Goal: Task Accomplishment & Management: Manage account settings

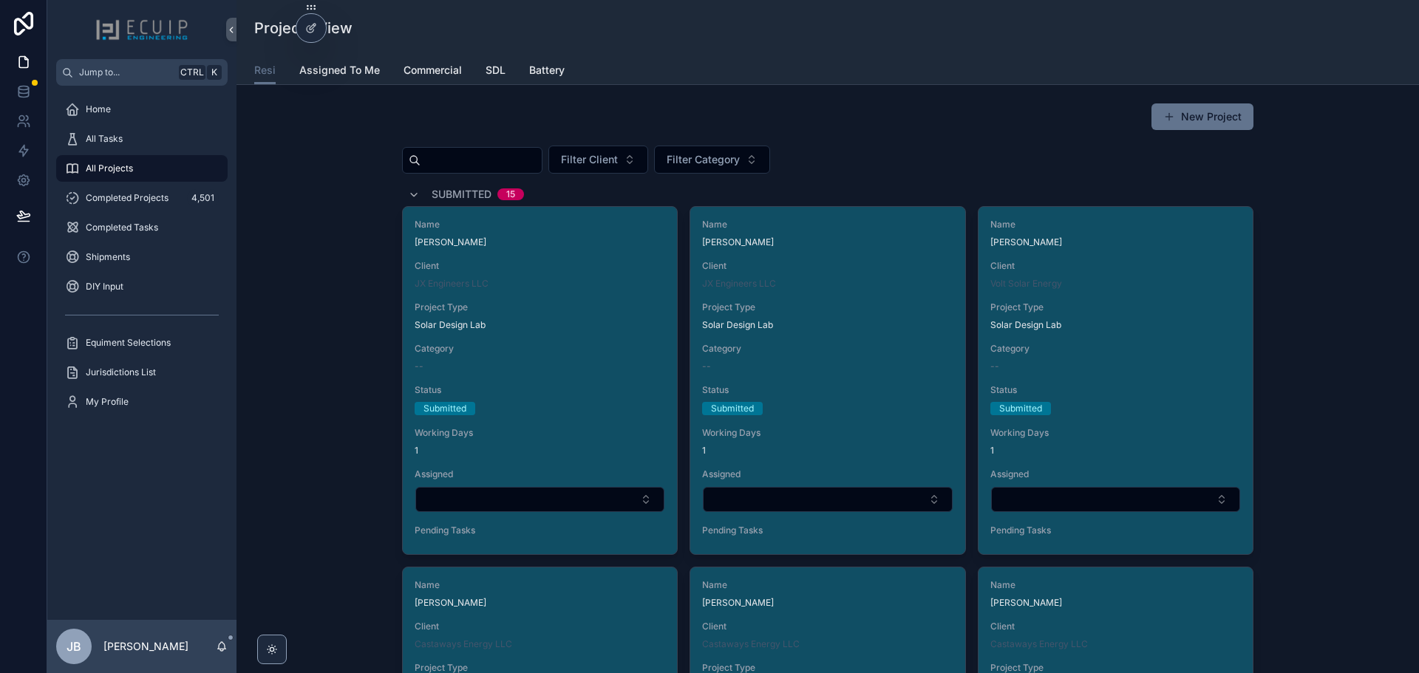
scroll to position [6138, 0]
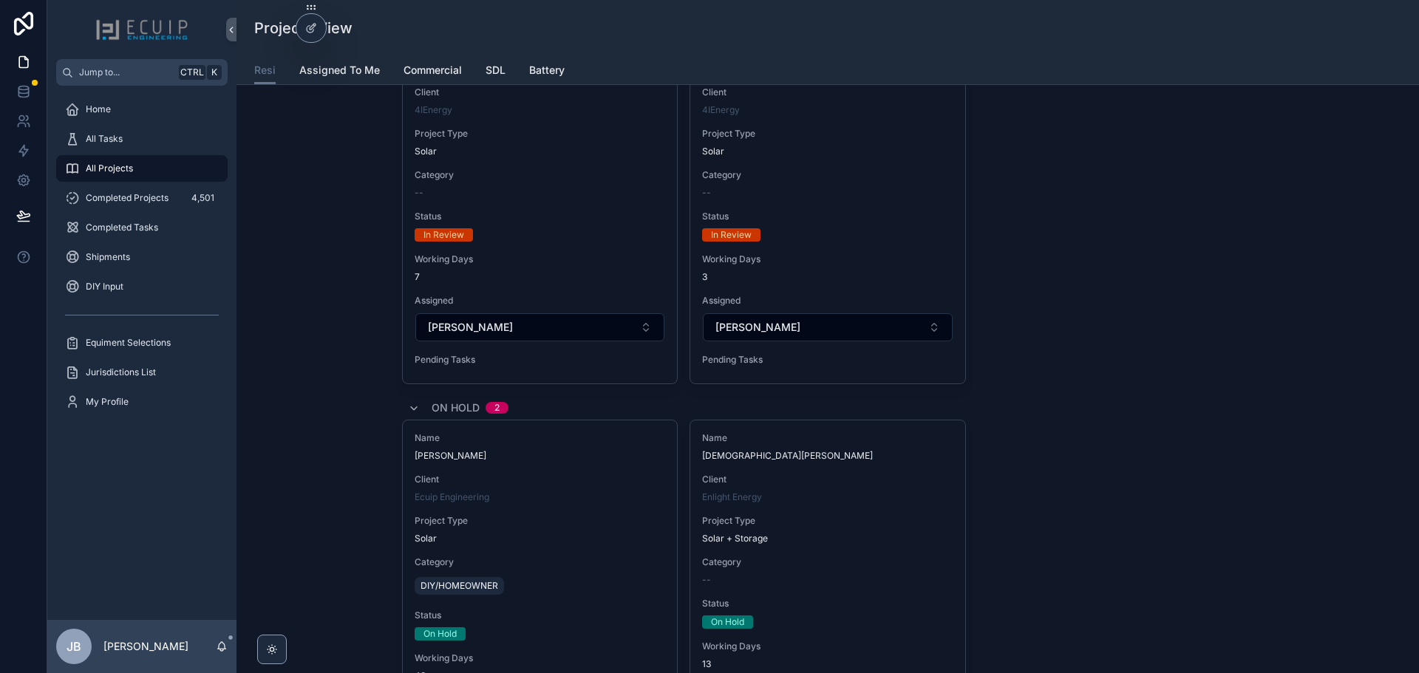
drag, startPoint x: 120, startPoint y: 141, endPoint x: 211, endPoint y: 1, distance: 167.3
click at [120, 140] on span "All Tasks" at bounding box center [104, 139] width 37 height 12
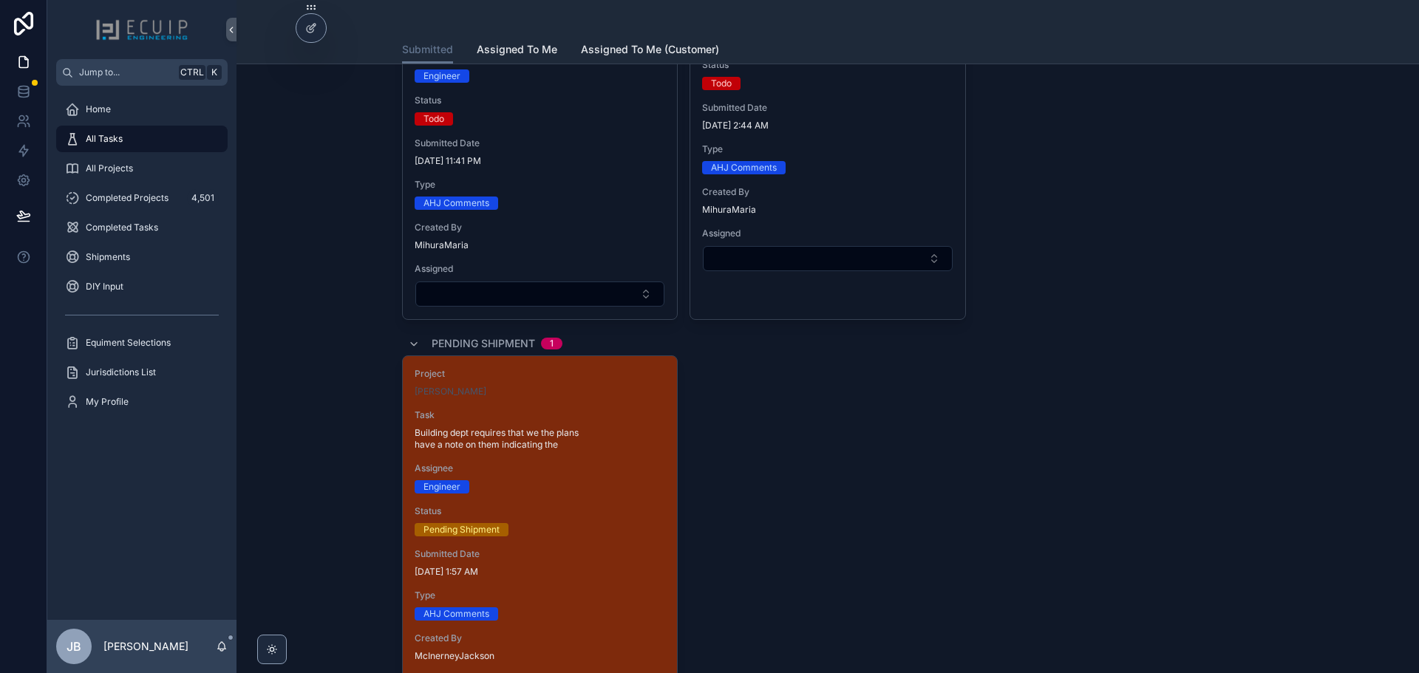
scroll to position [2291, 0]
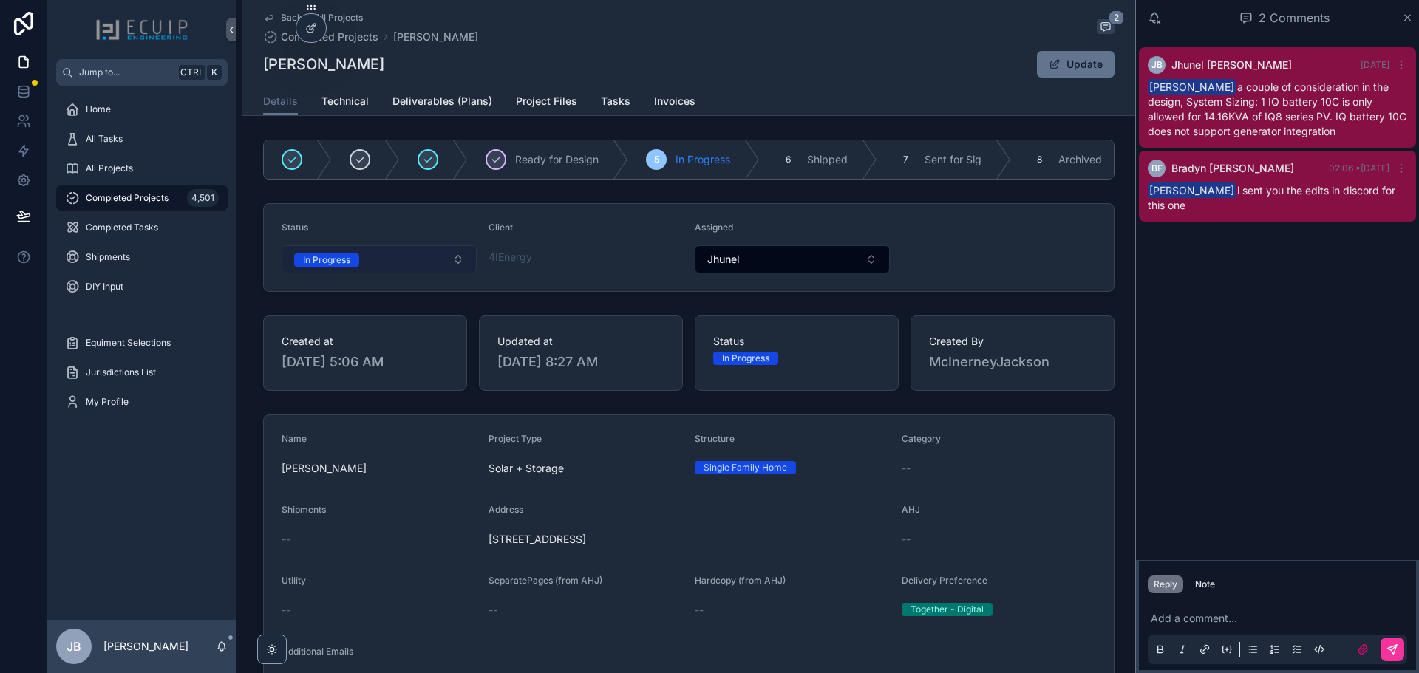
click at [391, 263] on button "In Progress" at bounding box center [379, 259] width 195 height 28
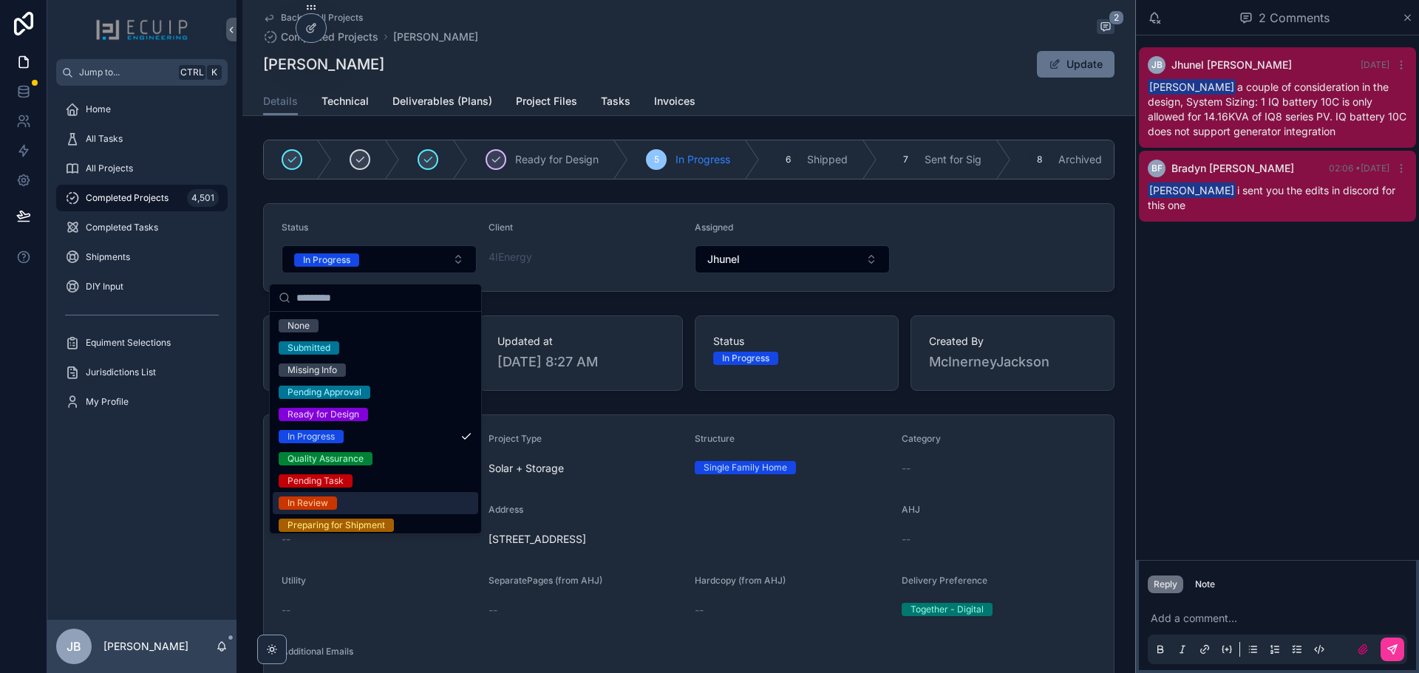
click at [316, 502] on div "In Review" at bounding box center [308, 503] width 41 height 13
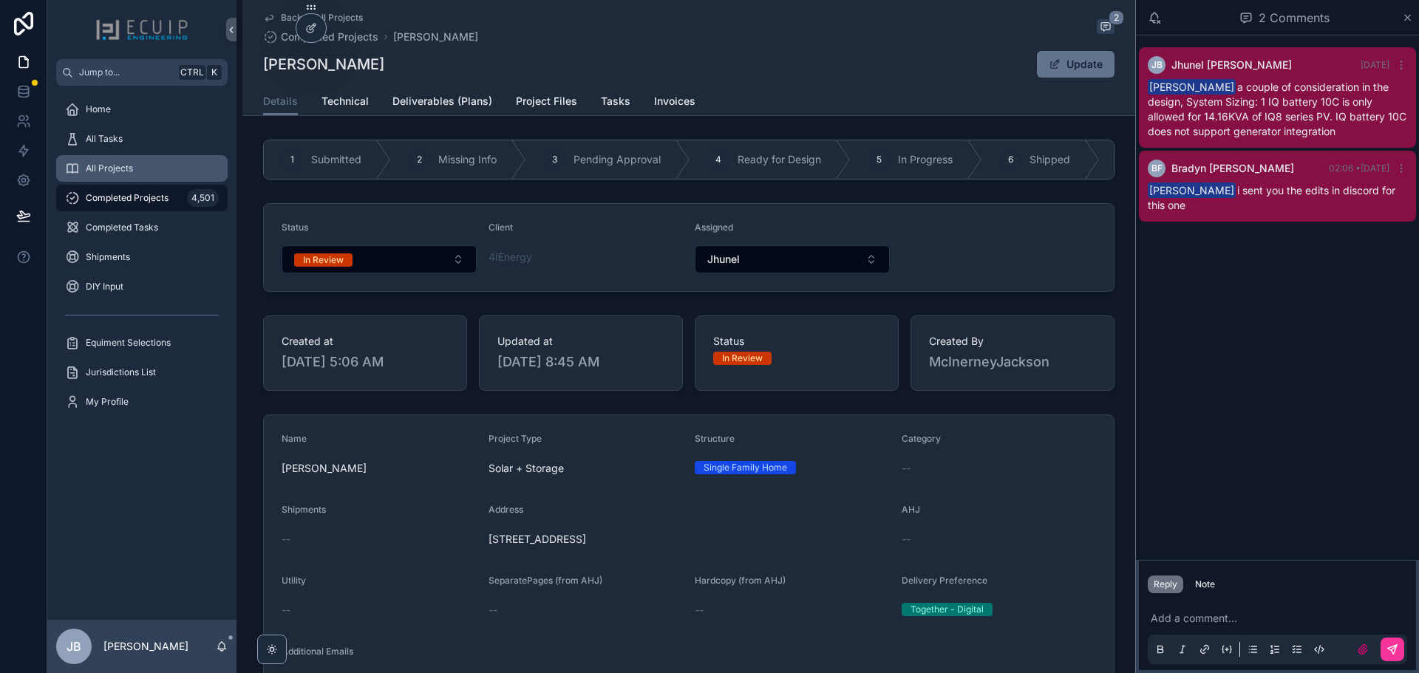
drag, startPoint x: 113, startPoint y: 166, endPoint x: 171, endPoint y: 180, distance: 60.1
click at [114, 166] on span "All Projects" at bounding box center [109, 169] width 47 height 12
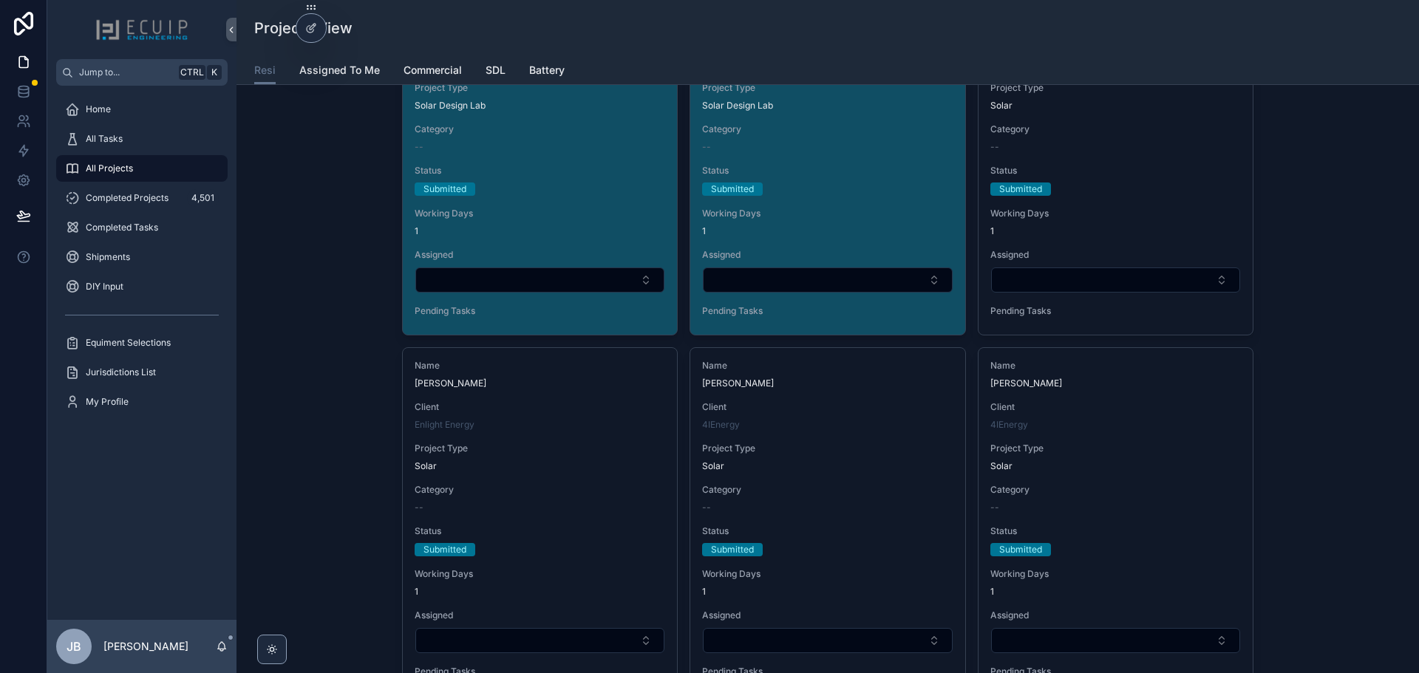
scroll to position [1330, 0]
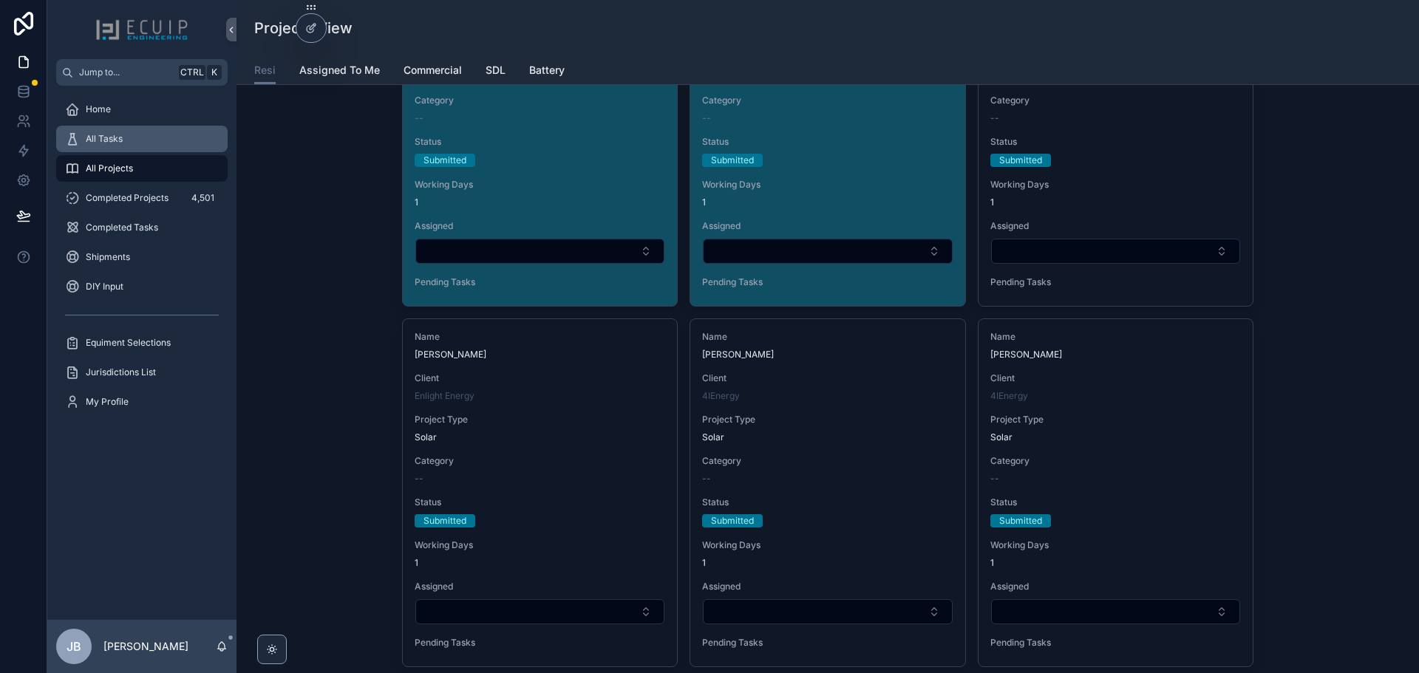
click at [129, 143] on div "All Tasks" at bounding box center [142, 139] width 154 height 24
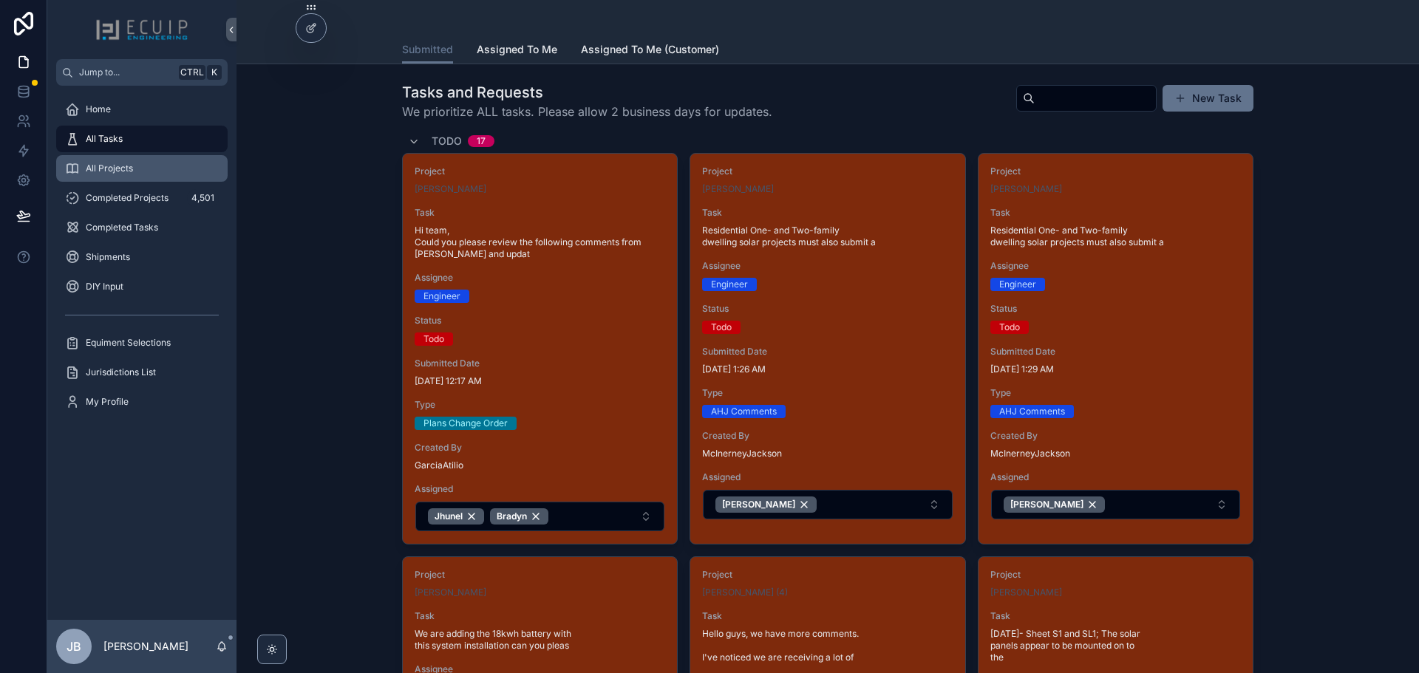
click at [140, 168] on div "All Projects" at bounding box center [142, 169] width 154 height 24
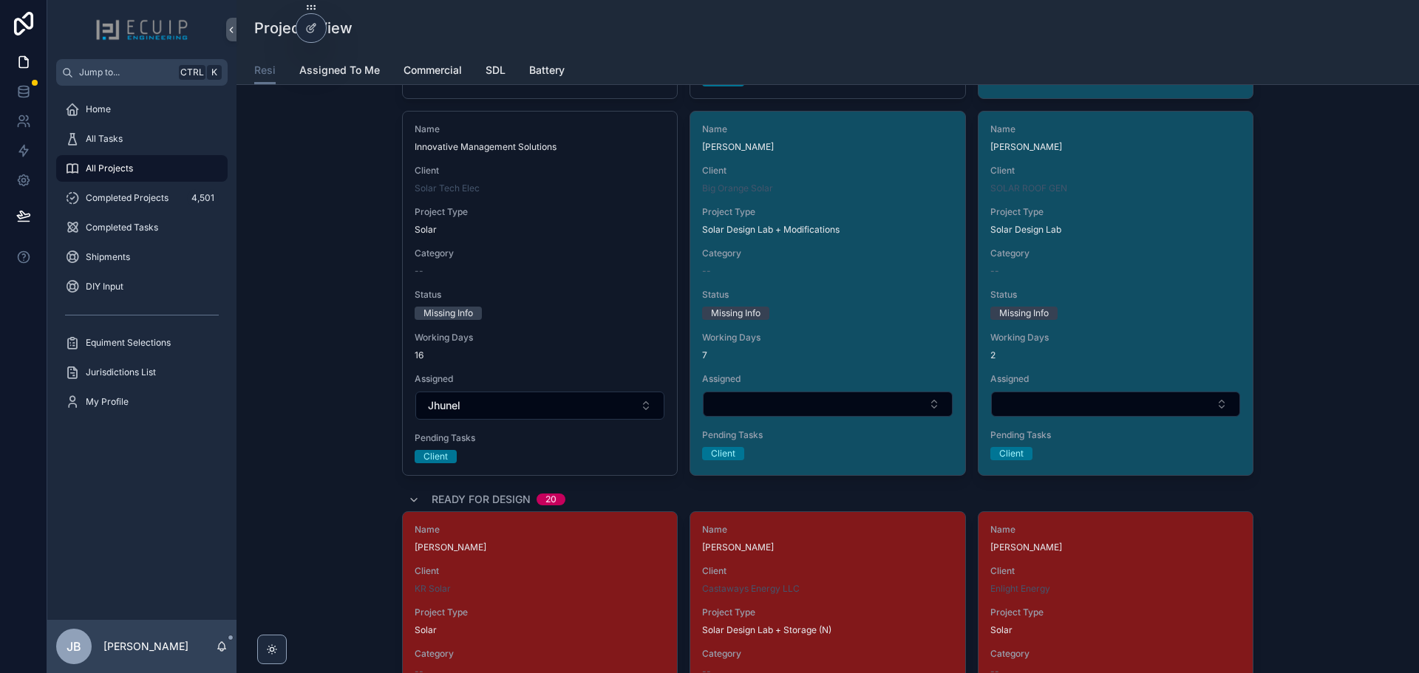
scroll to position [2661, 0]
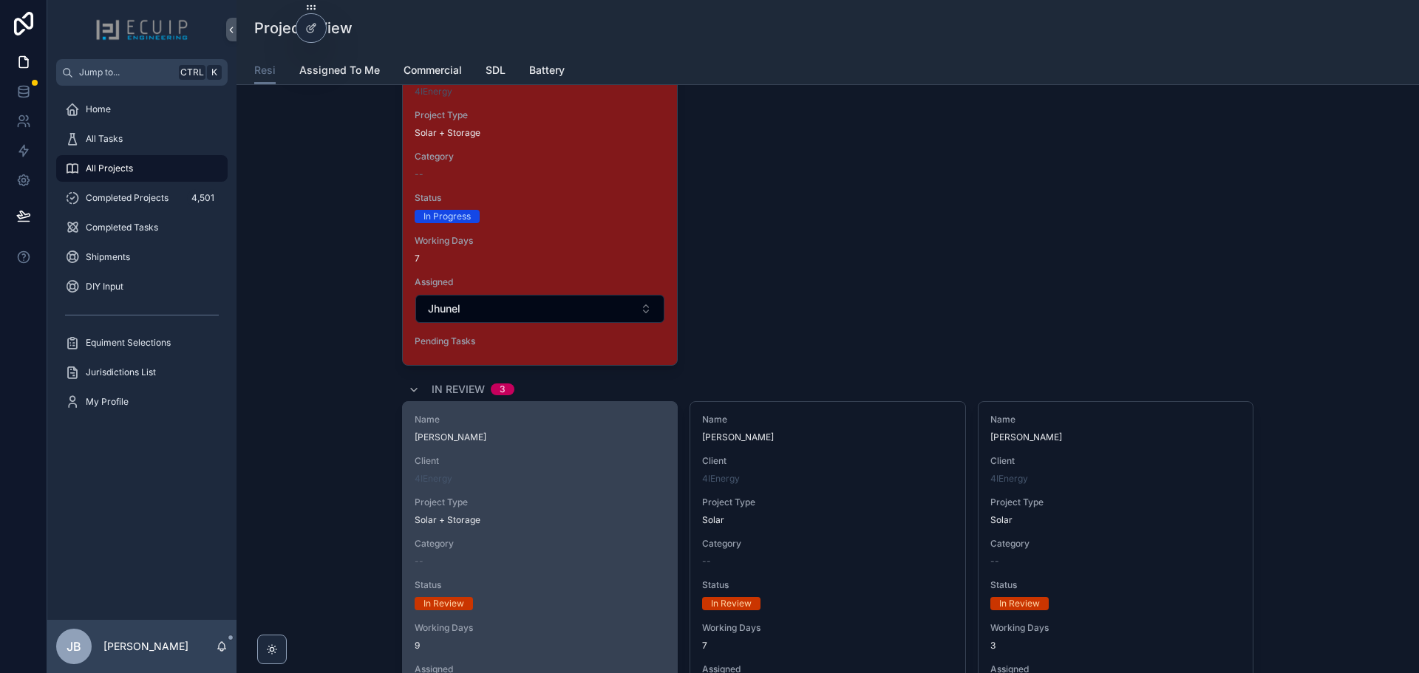
scroll to position [5543, 0]
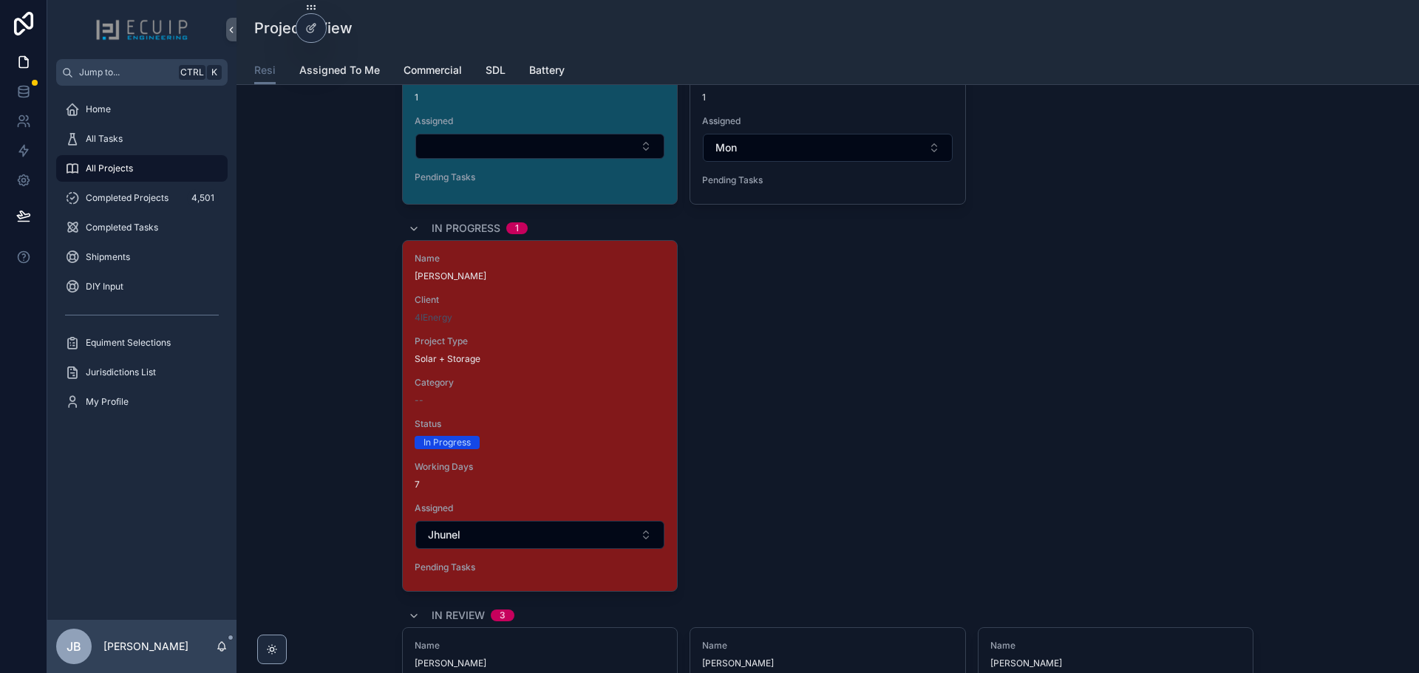
click at [548, 392] on div "Category --" at bounding box center [540, 392] width 251 height 30
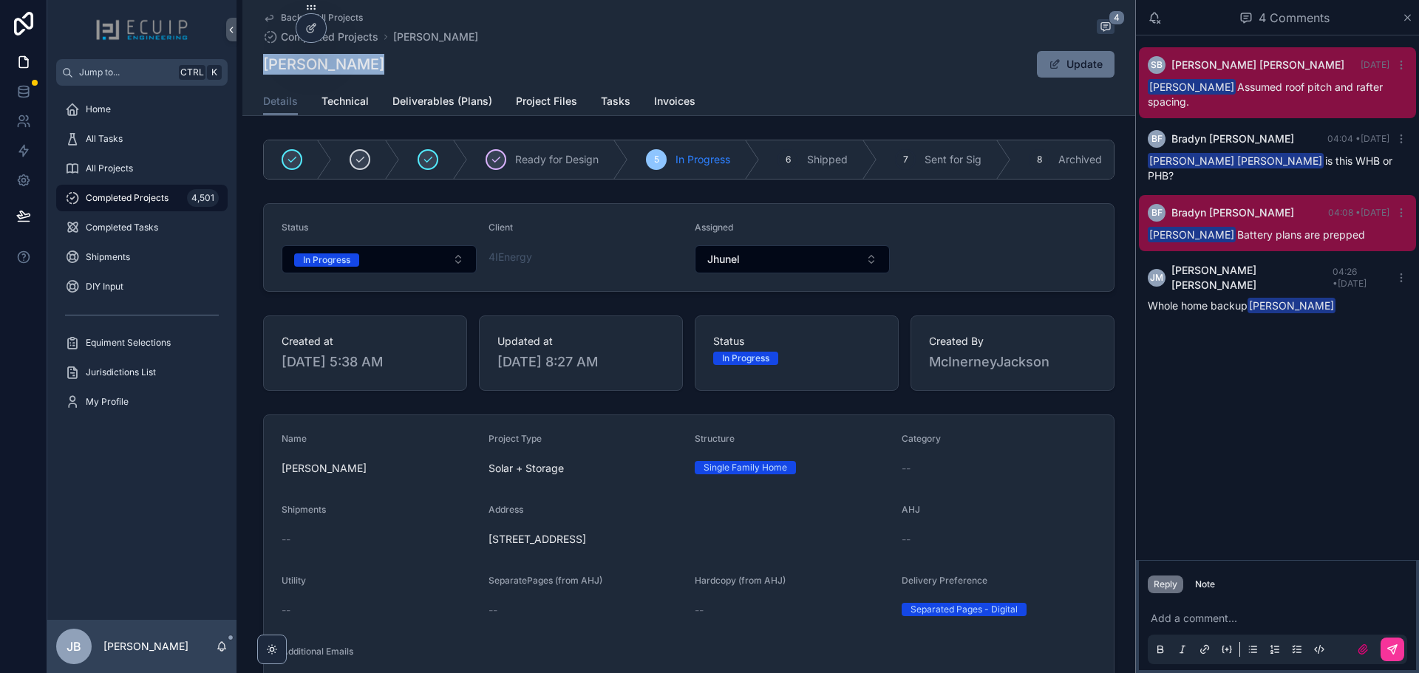
drag, startPoint x: 385, startPoint y: 69, endPoint x: 259, endPoint y: 72, distance: 126.4
click at [259, 72] on div "Back to All Projects Completed Projects [PERSON_NAME] 4 [PERSON_NAME] Update De…" at bounding box center [688, 58] width 893 height 116
copy h1 "[PERSON_NAME]"
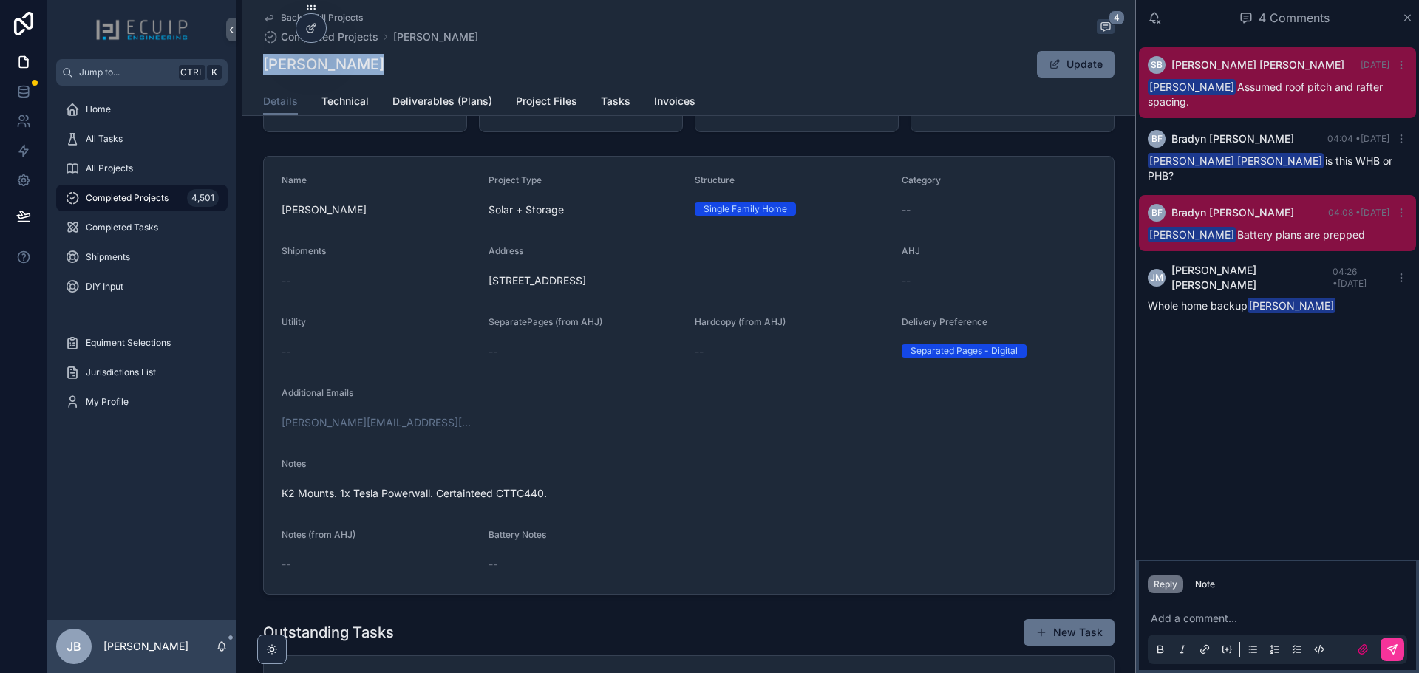
scroll to position [296, 0]
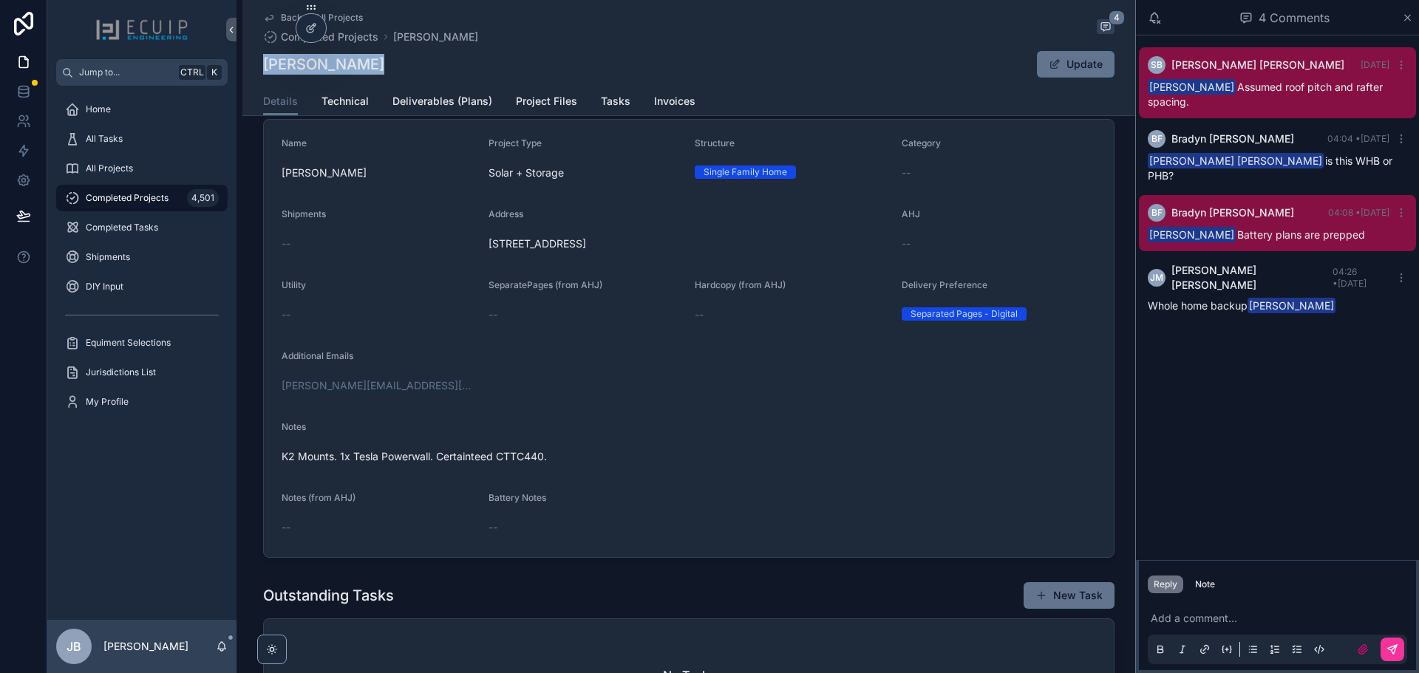
copy h1 "[PERSON_NAME]"
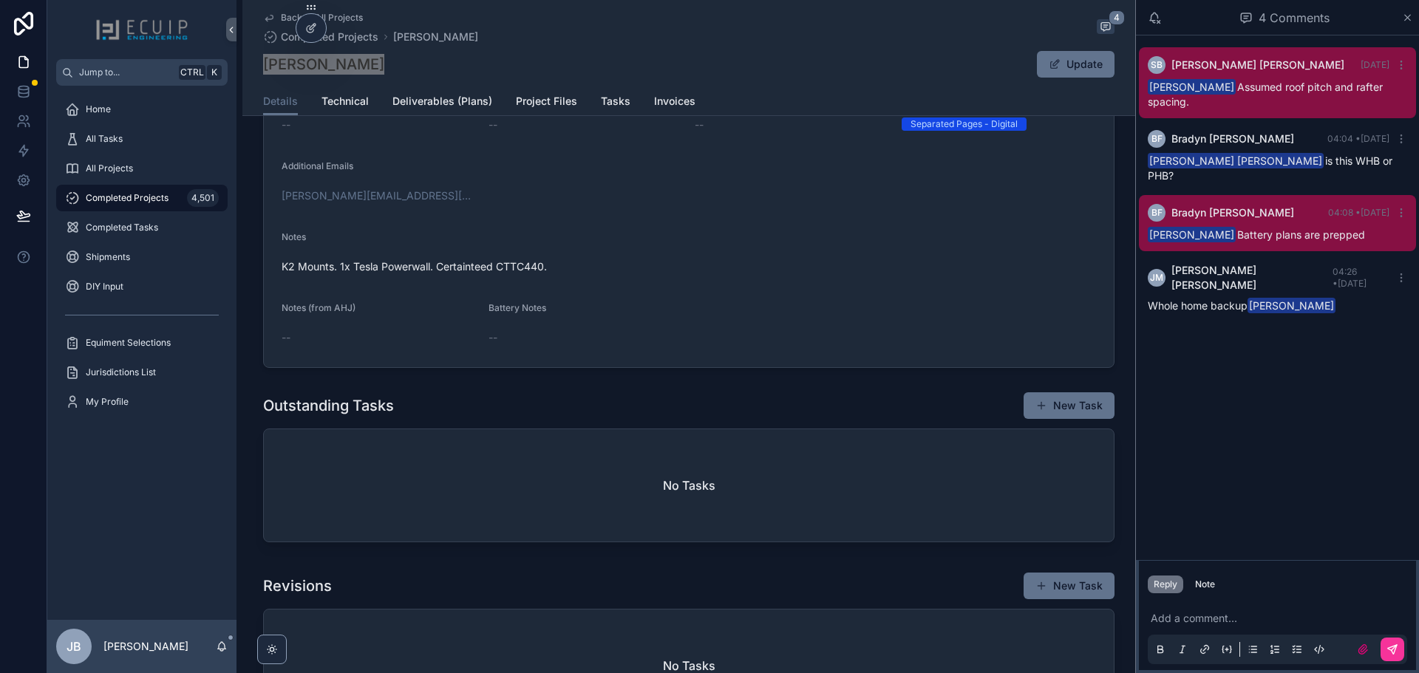
scroll to position [482, 0]
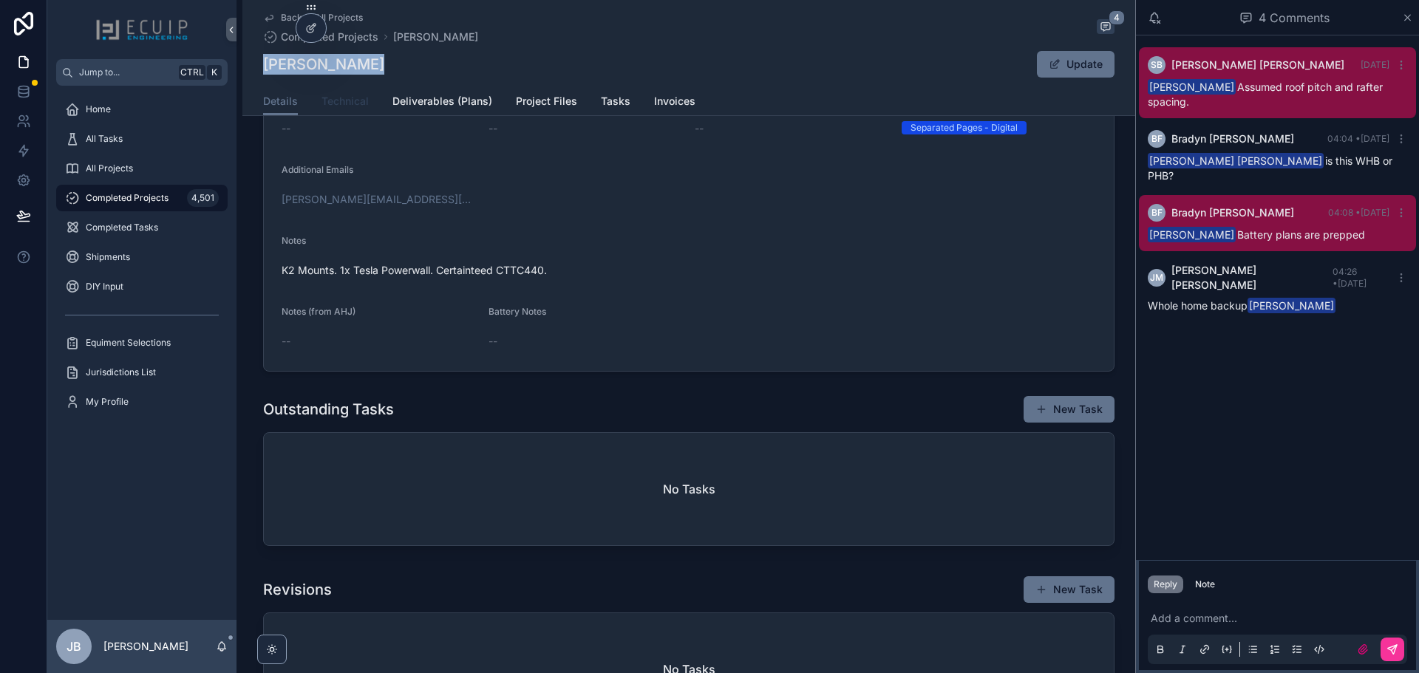
click at [338, 102] on span "Technical" at bounding box center [345, 101] width 47 height 15
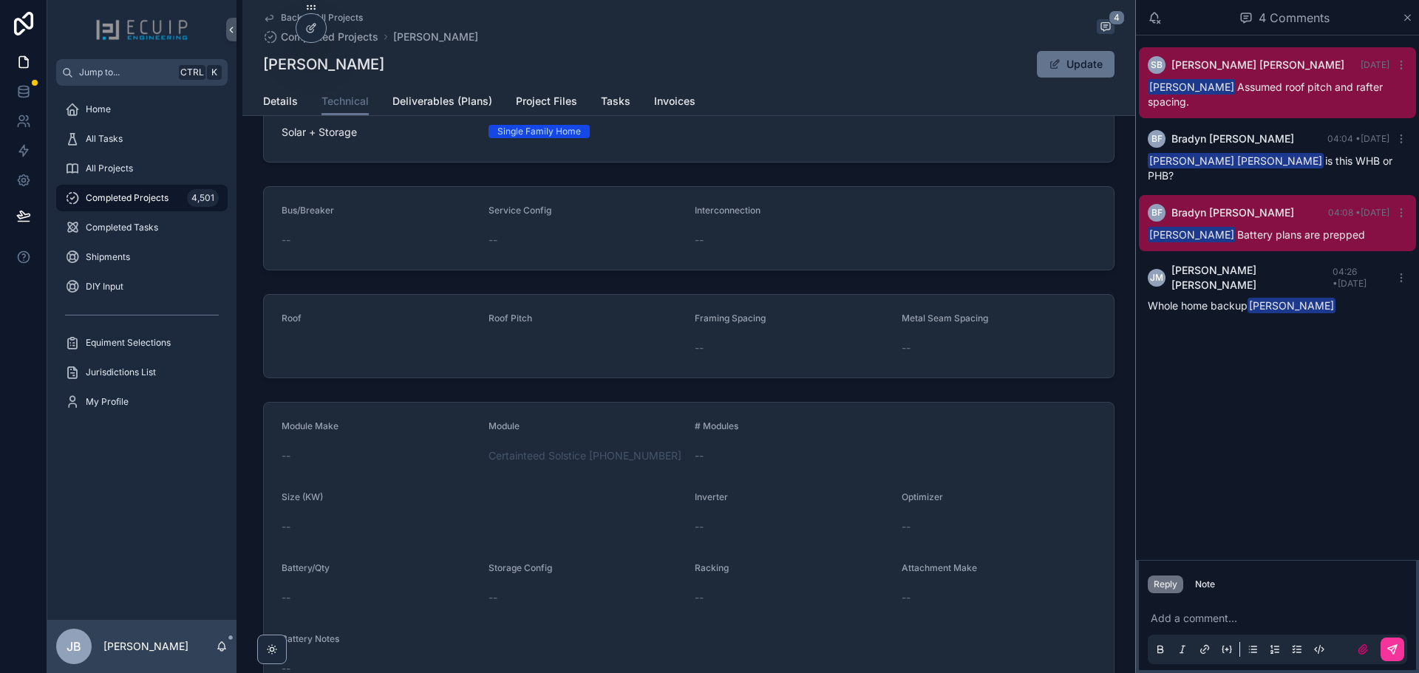
scroll to position [40, 0]
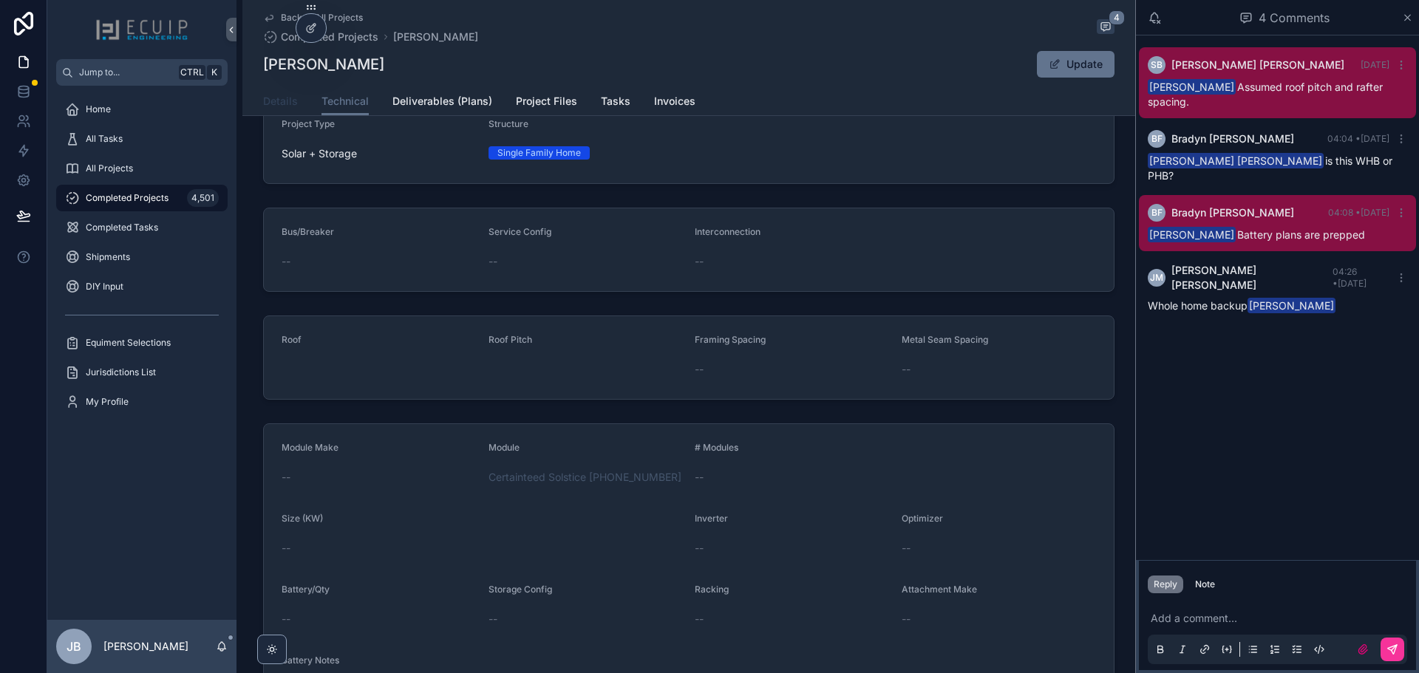
click at [272, 103] on span "Details" at bounding box center [280, 101] width 35 height 15
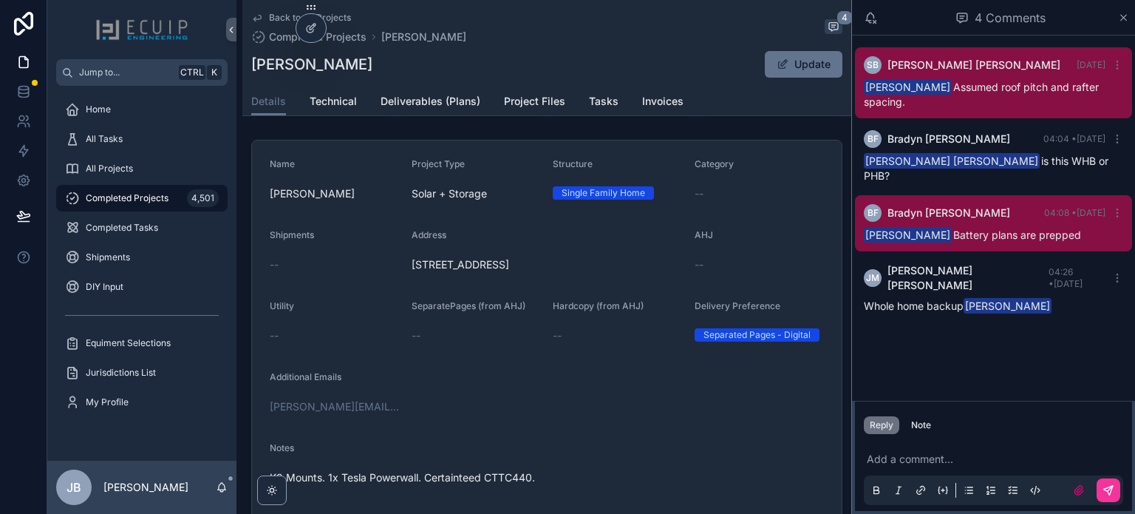
scroll to position [296, 0]
click at [110, 169] on span "All Projects" at bounding box center [109, 169] width 47 height 12
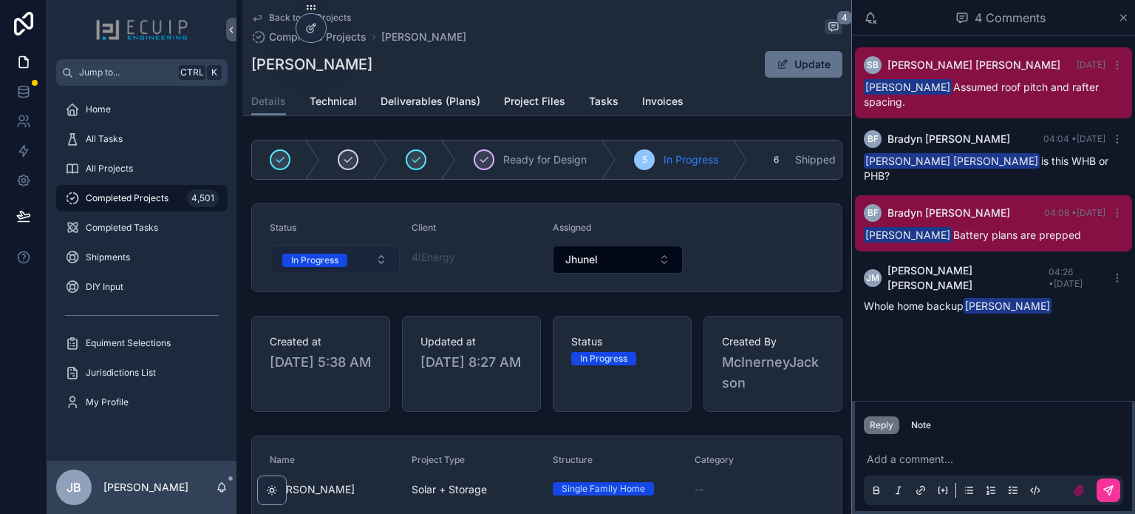
click at [319, 273] on button "In Progress" at bounding box center [335, 259] width 130 height 28
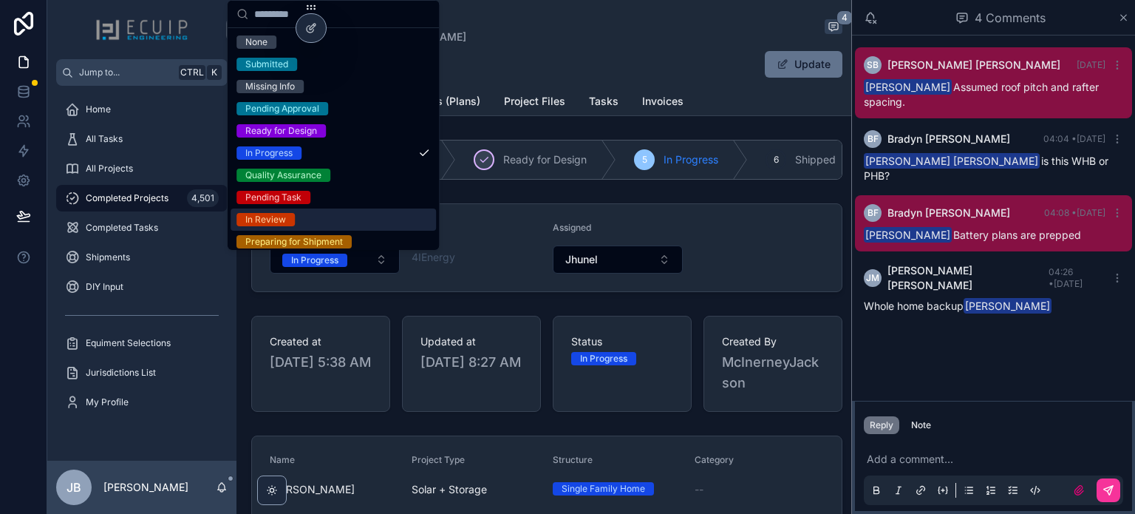
click at [316, 220] on div "In Review" at bounding box center [333, 219] width 205 height 22
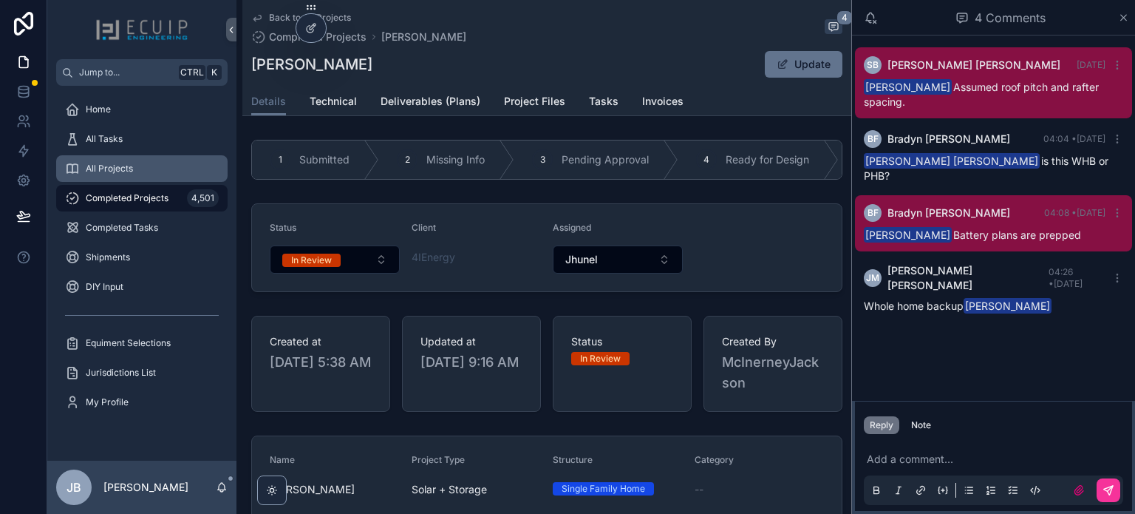
click at [136, 174] on div "All Projects" at bounding box center [142, 169] width 154 height 24
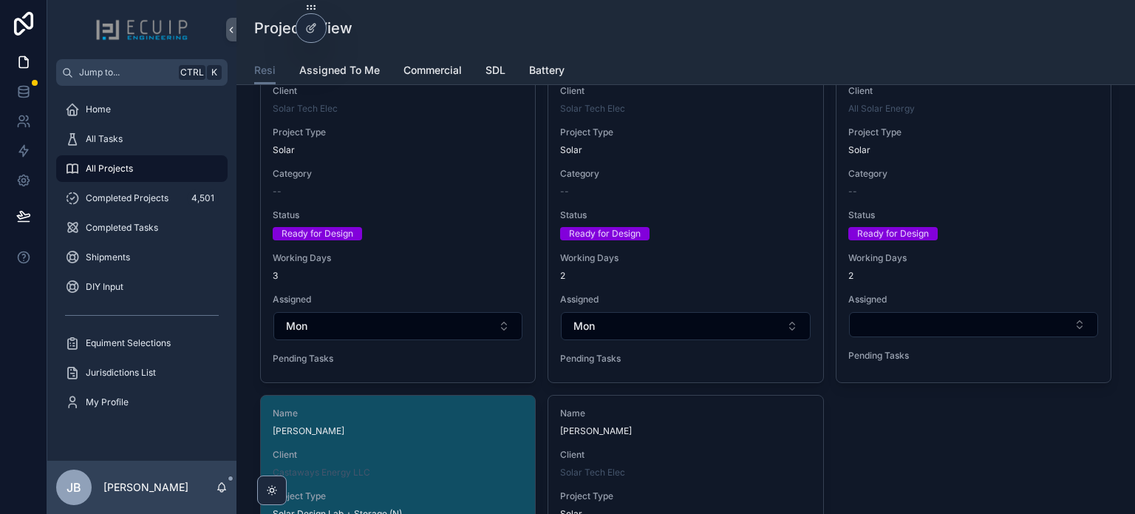
scroll to position [5322, 0]
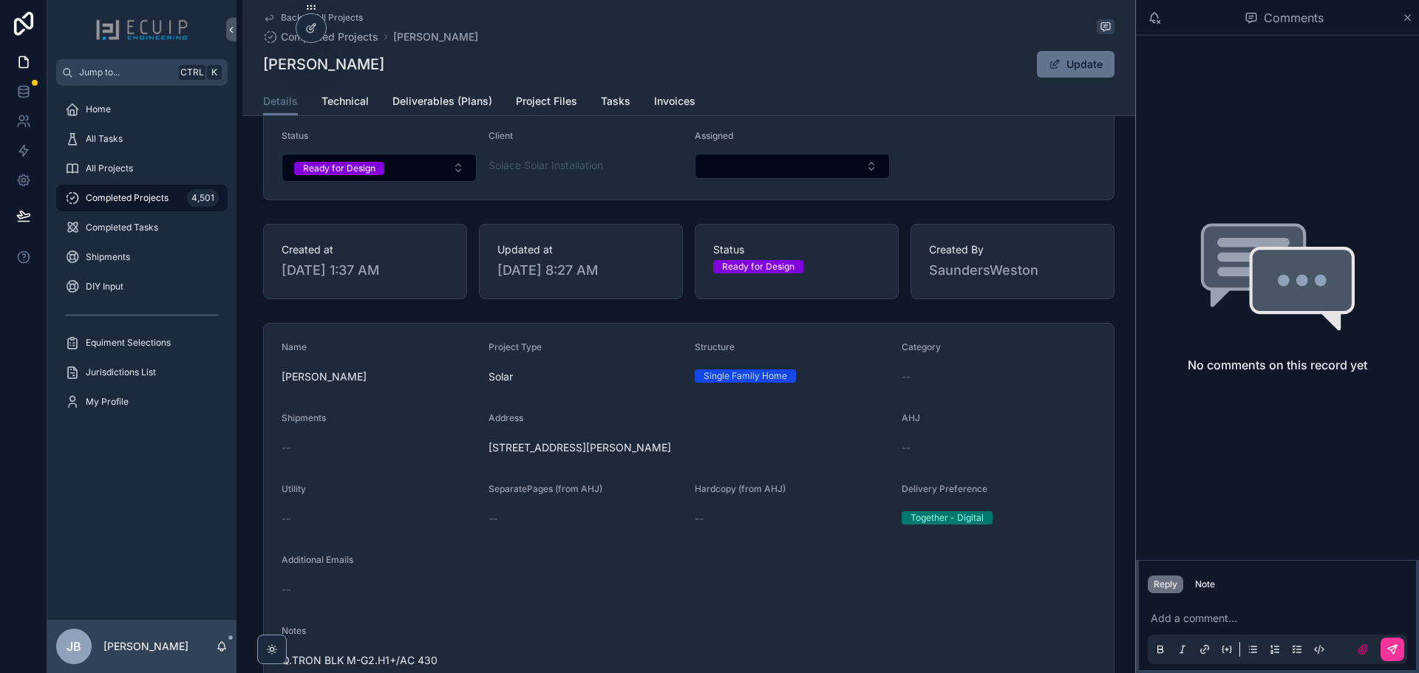
scroll to position [296, 0]
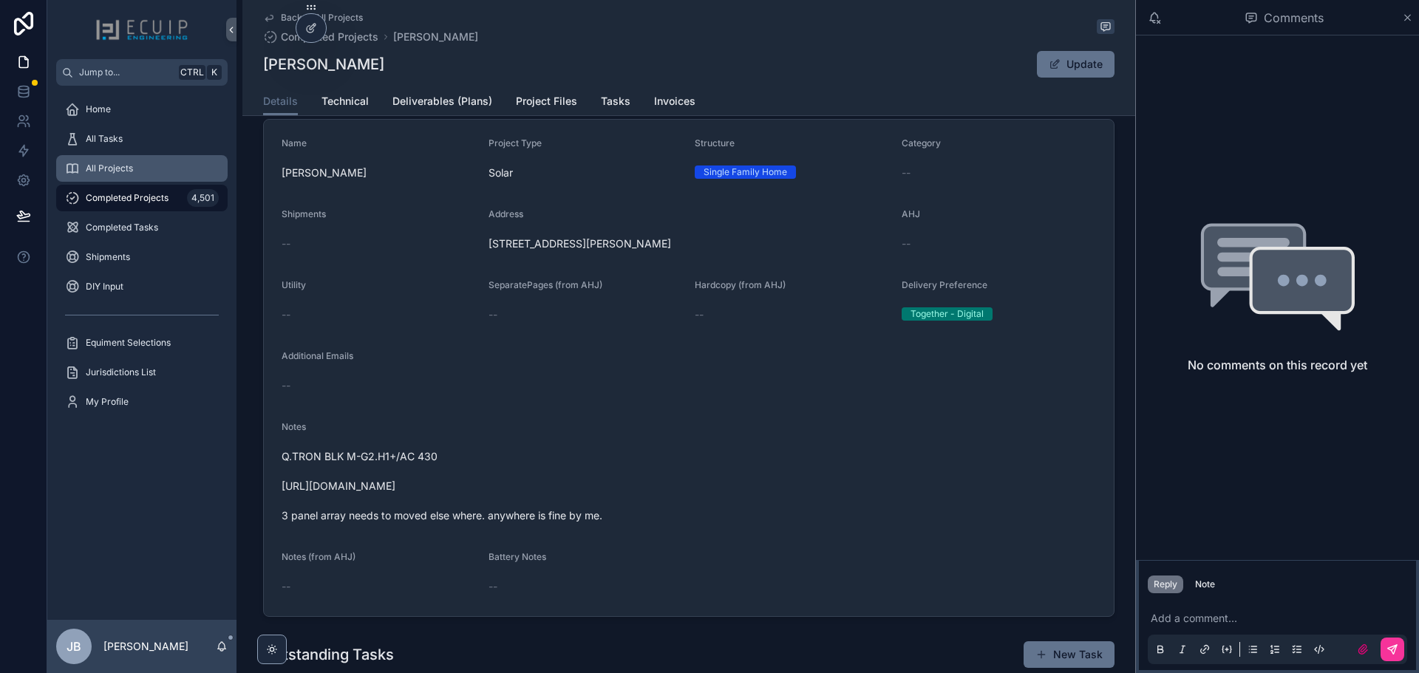
click at [157, 168] on div "All Projects" at bounding box center [142, 169] width 154 height 24
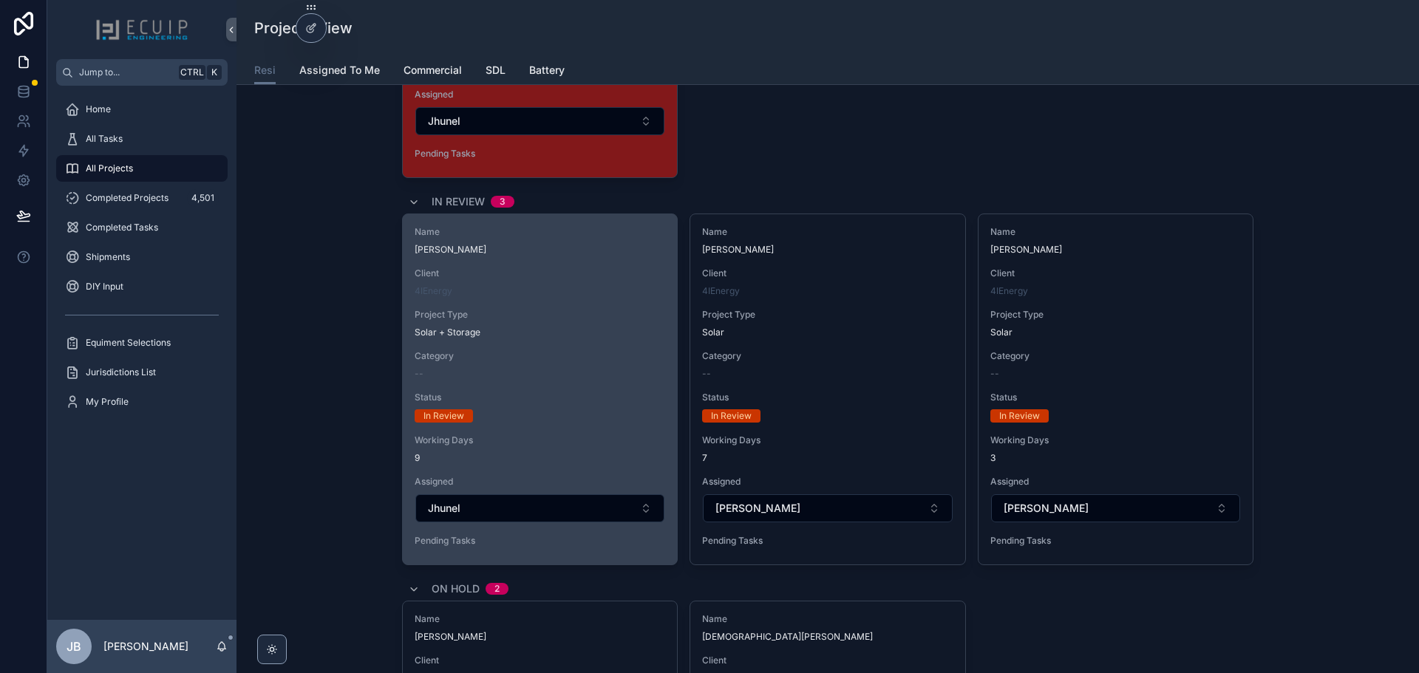
scroll to position [6356, 0]
